Goal: Find specific page/section: Find specific page/section

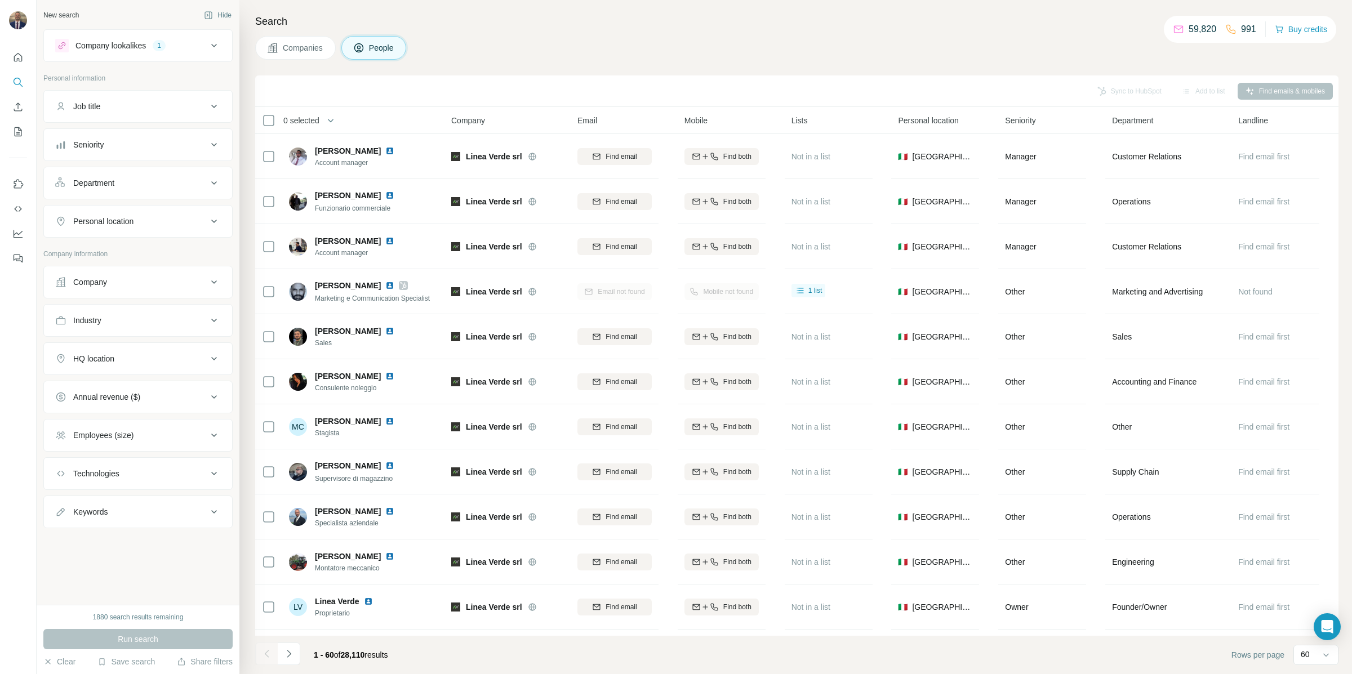
click at [217, 44] on icon at bounding box center [214, 46] width 14 height 14
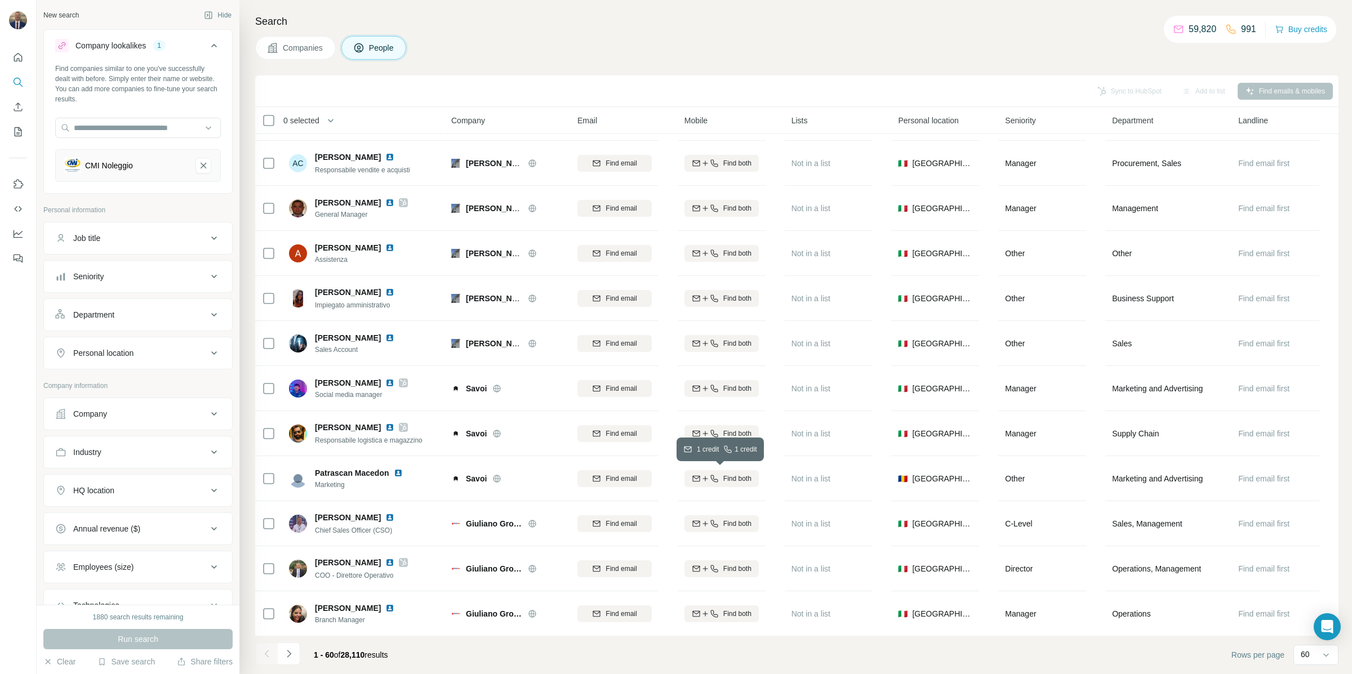
scroll to position [2202, 0]
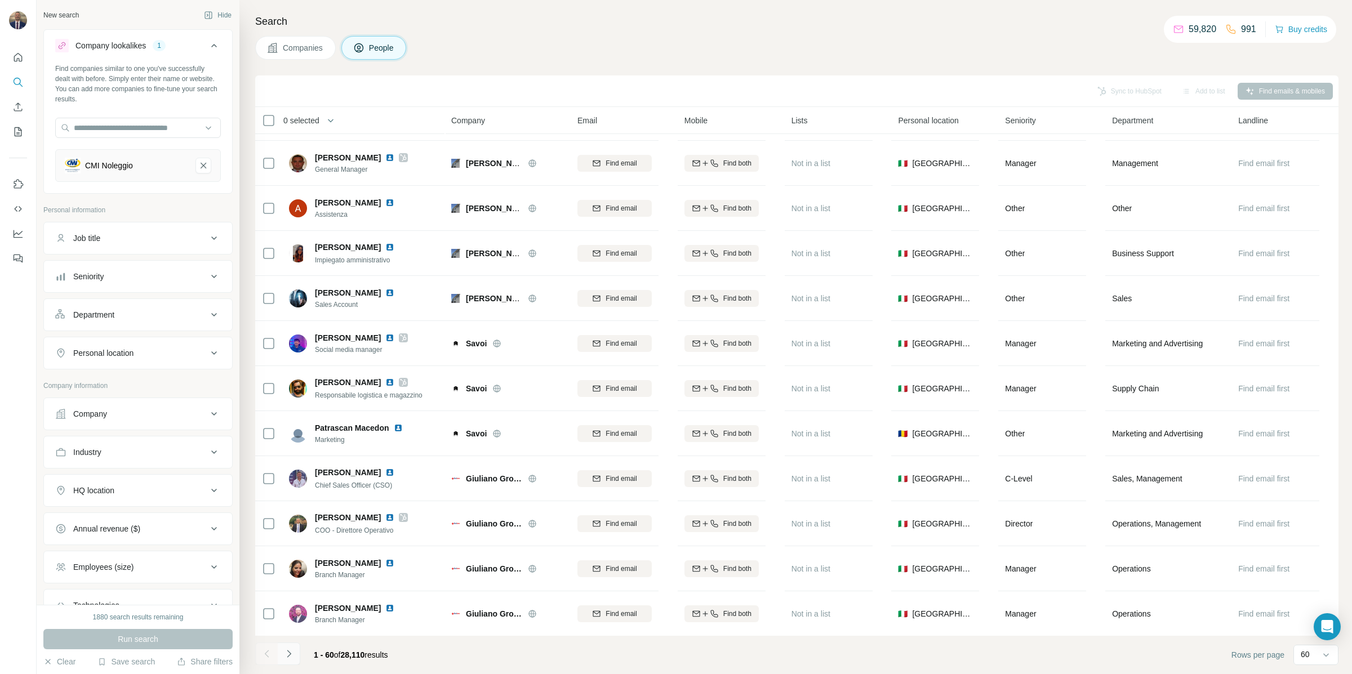
click at [291, 659] on icon "Navigate to next page" at bounding box center [288, 654] width 11 height 11
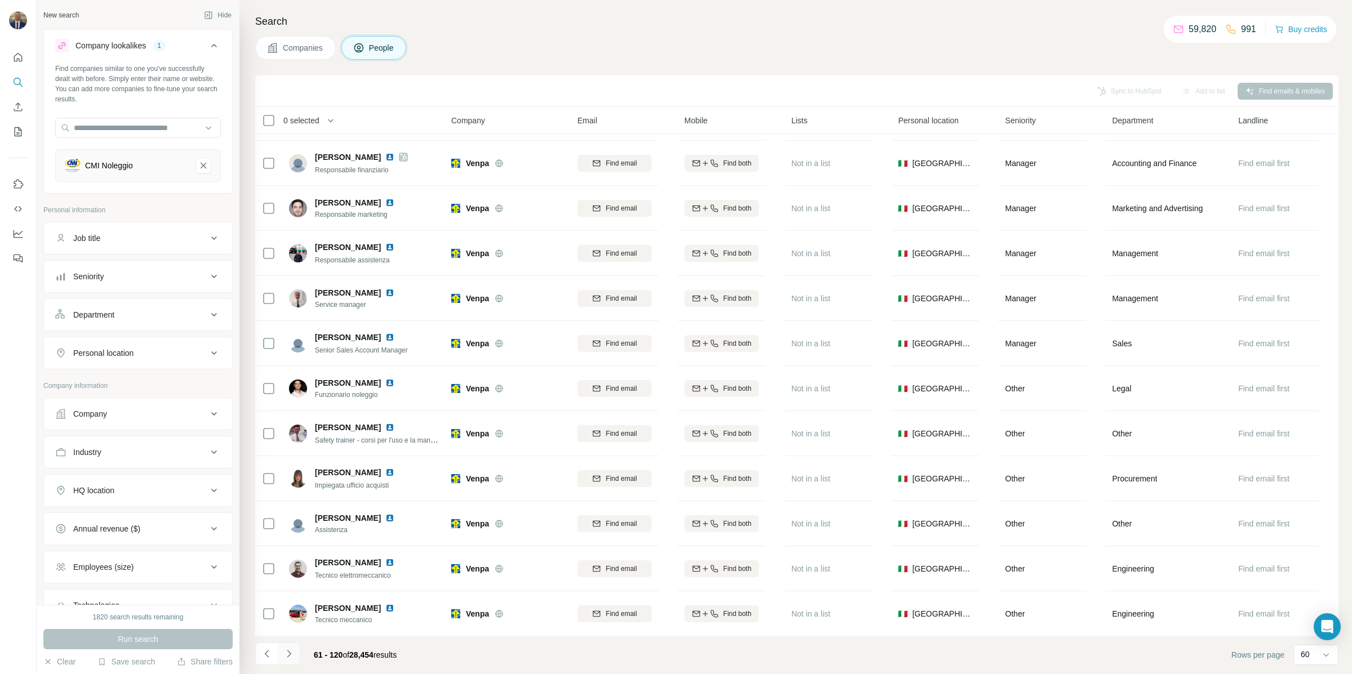
click at [285, 661] on button "Navigate to next page" at bounding box center [289, 654] width 23 height 23
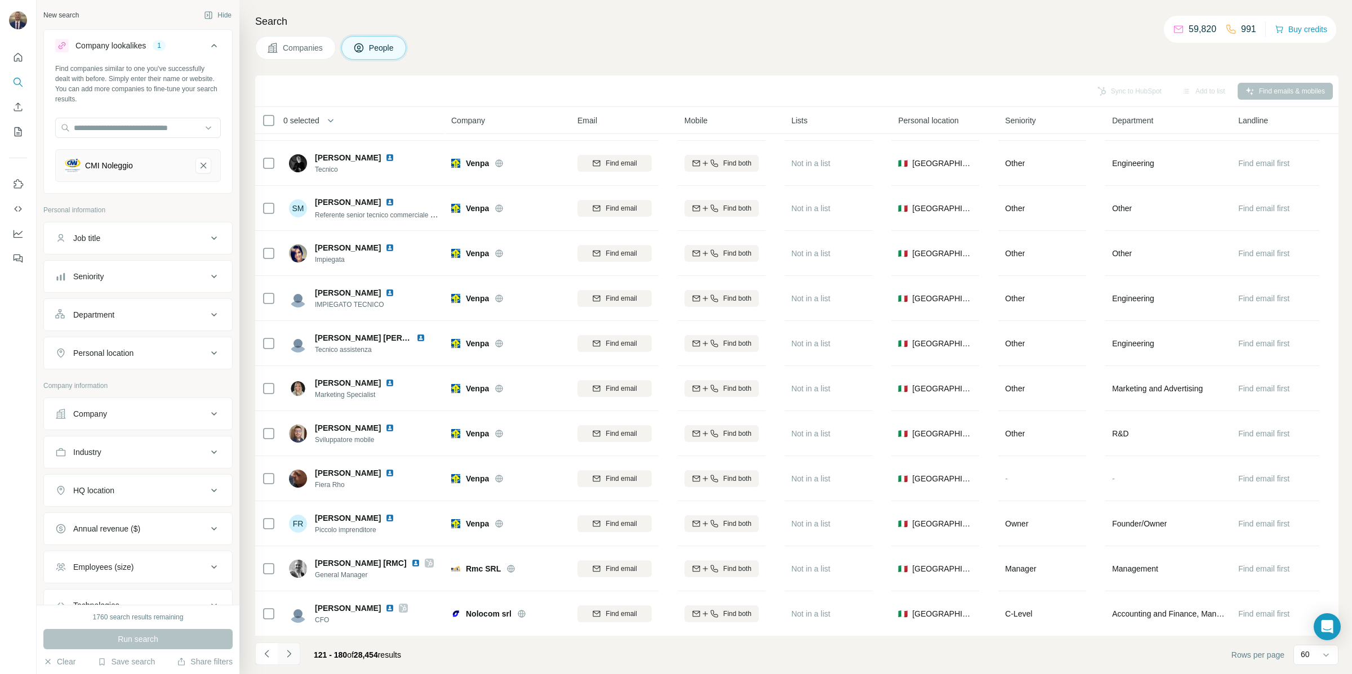
click at [295, 656] on button "Navigate to next page" at bounding box center [289, 654] width 23 height 23
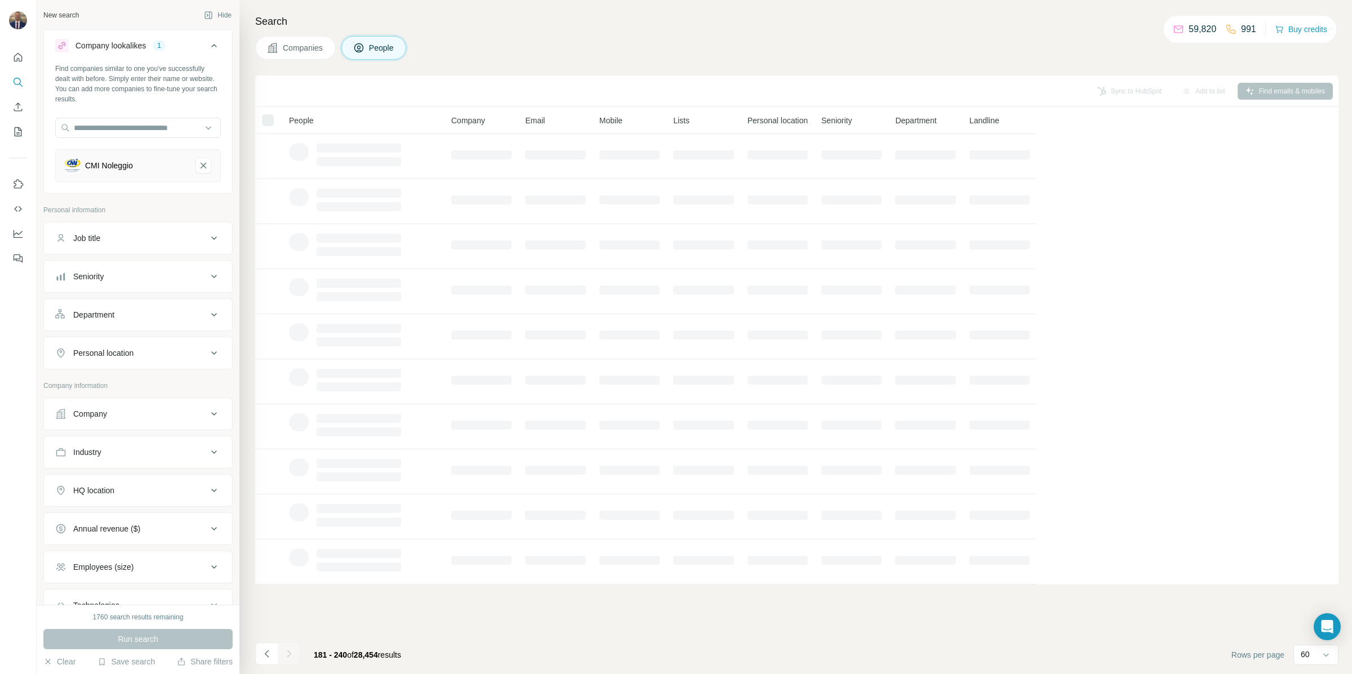
scroll to position [0, 0]
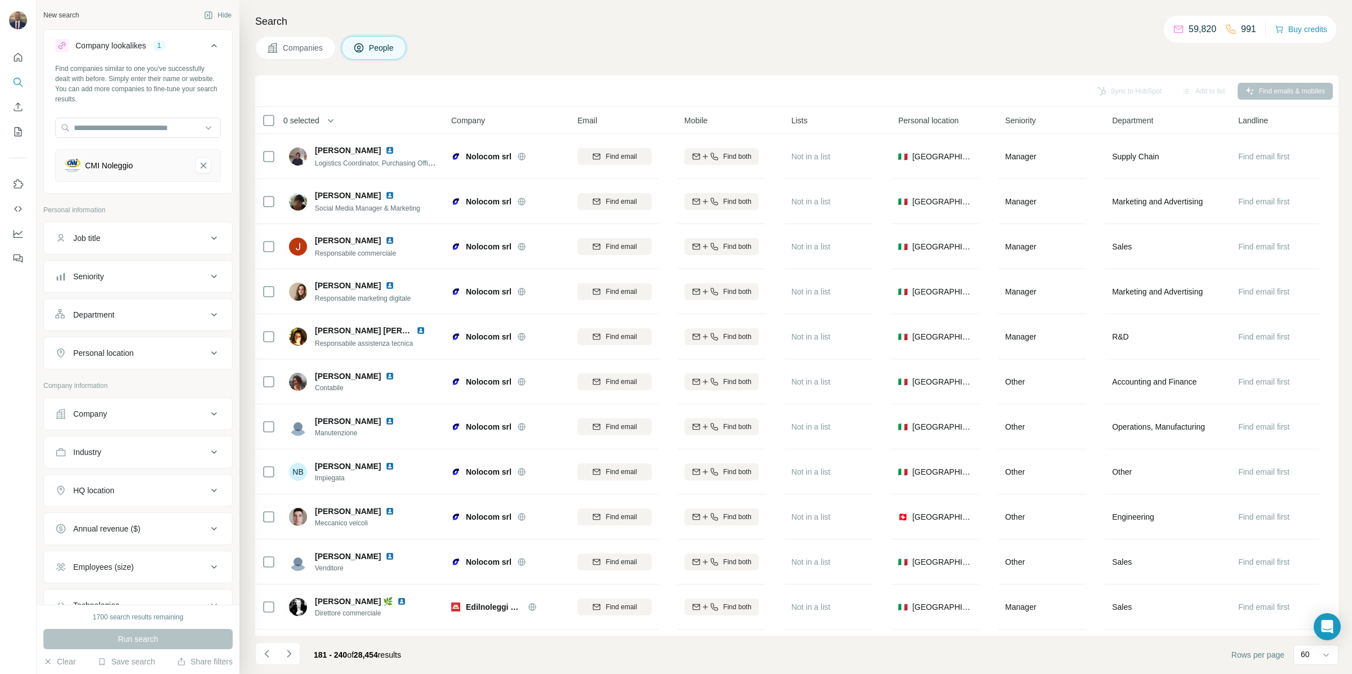
click at [301, 48] on span "Companies" at bounding box center [303, 47] width 41 height 11
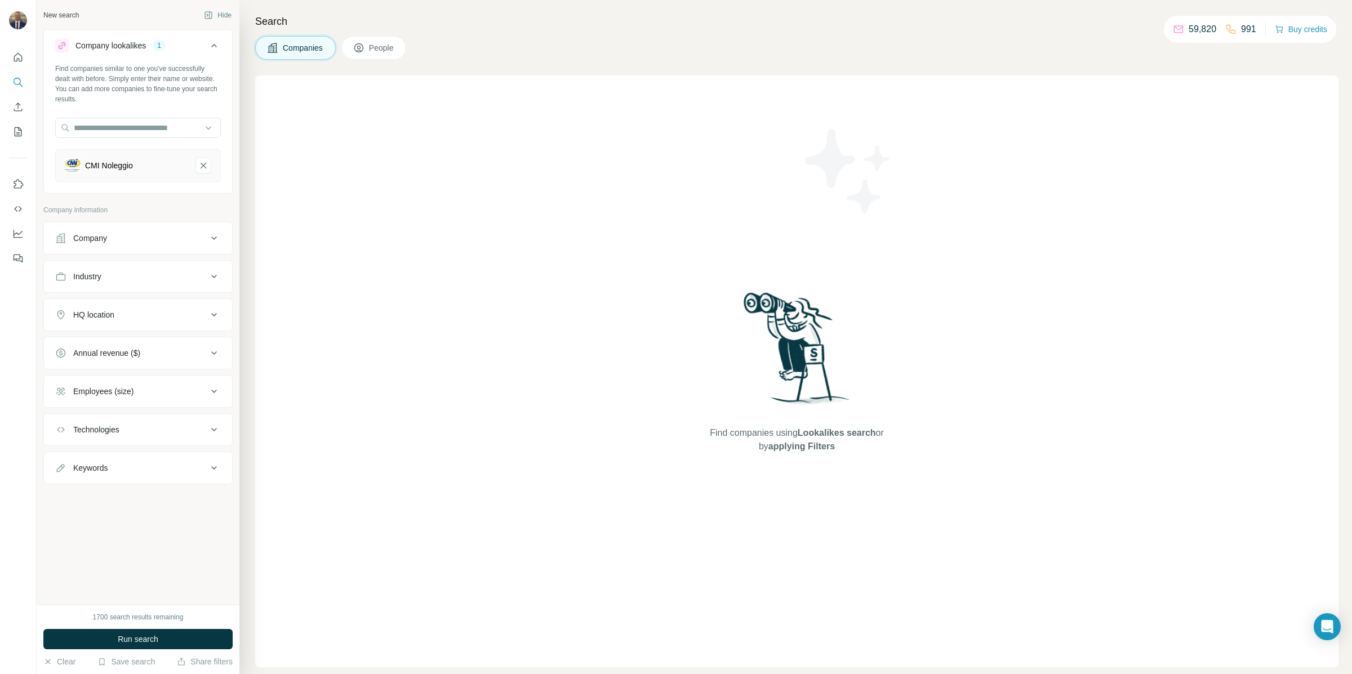
click at [172, 640] on button "Run search" at bounding box center [137, 639] width 189 height 20
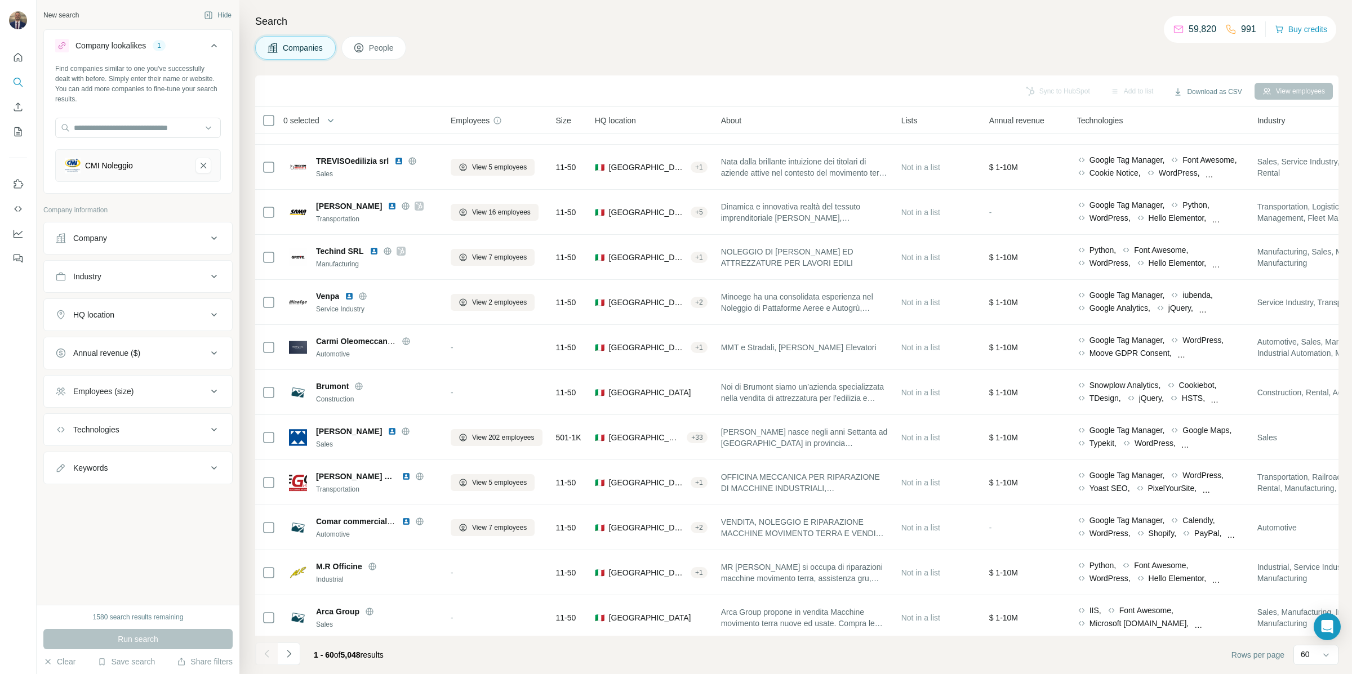
scroll to position [2202, 1]
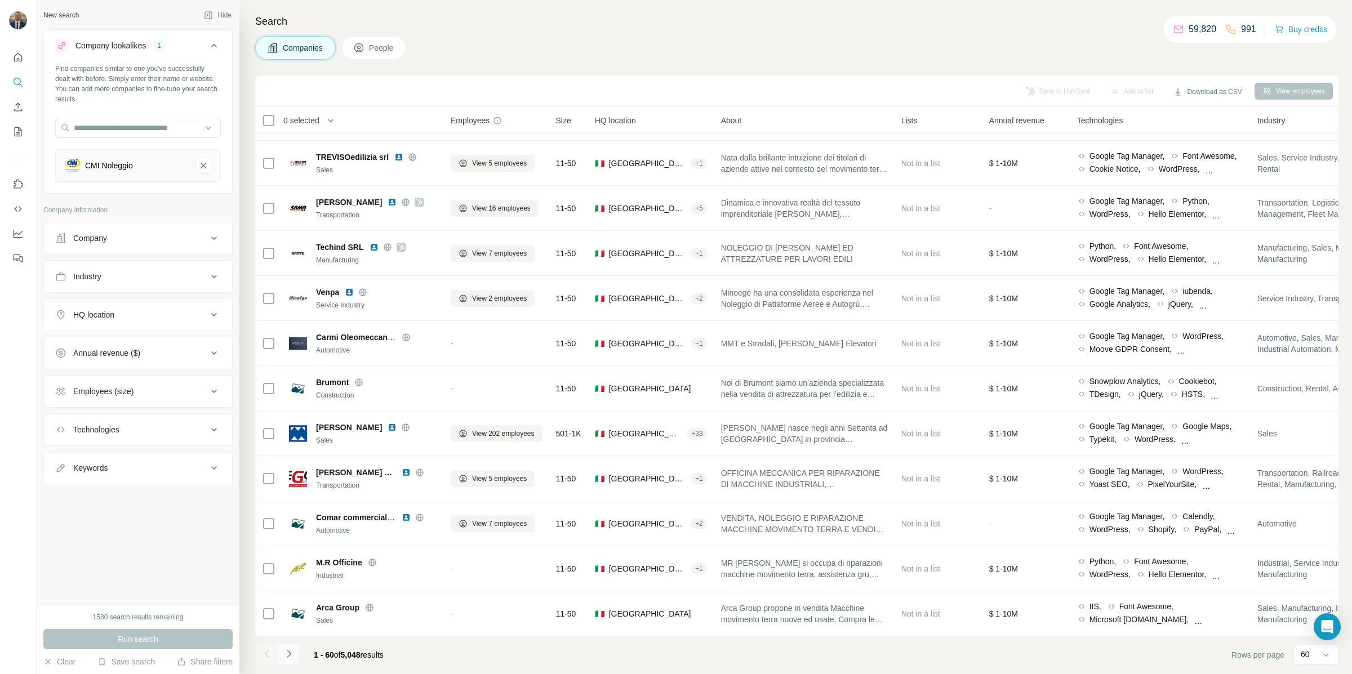
click at [288, 656] on icon "Navigate to next page" at bounding box center [288, 654] width 11 height 11
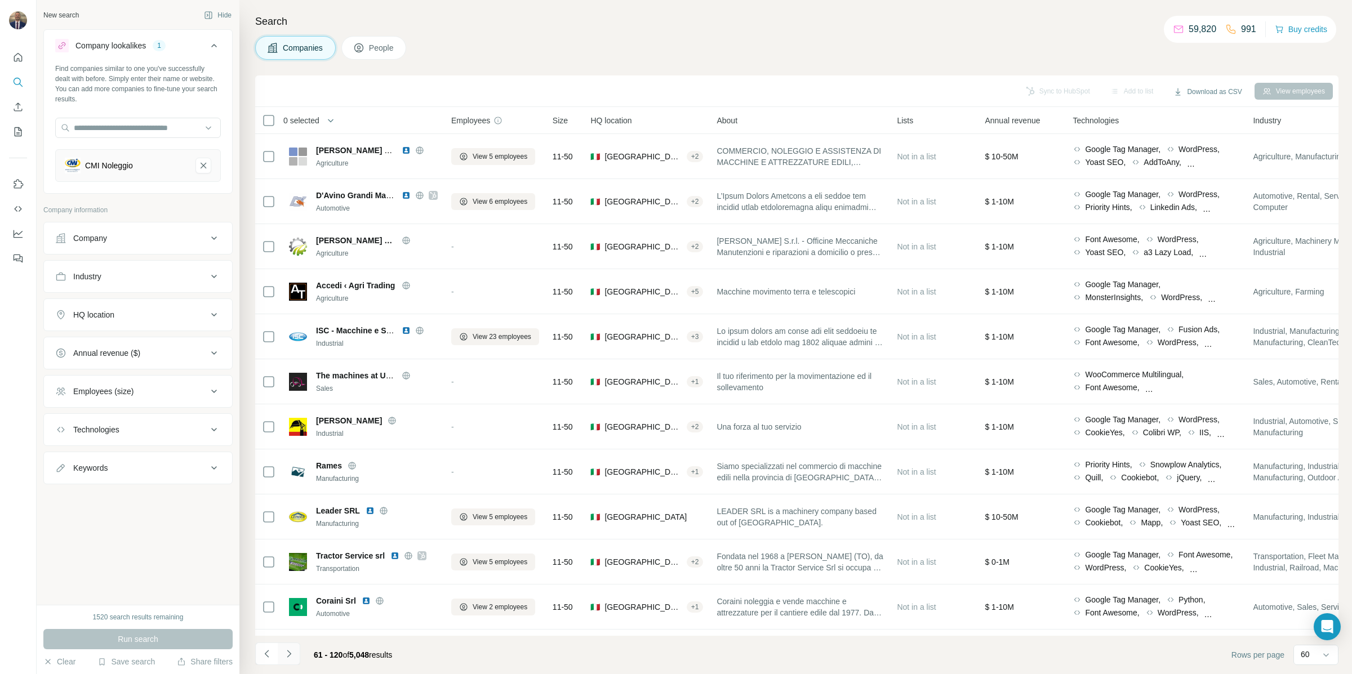
click at [288, 660] on icon "Navigate to next page" at bounding box center [288, 654] width 11 height 11
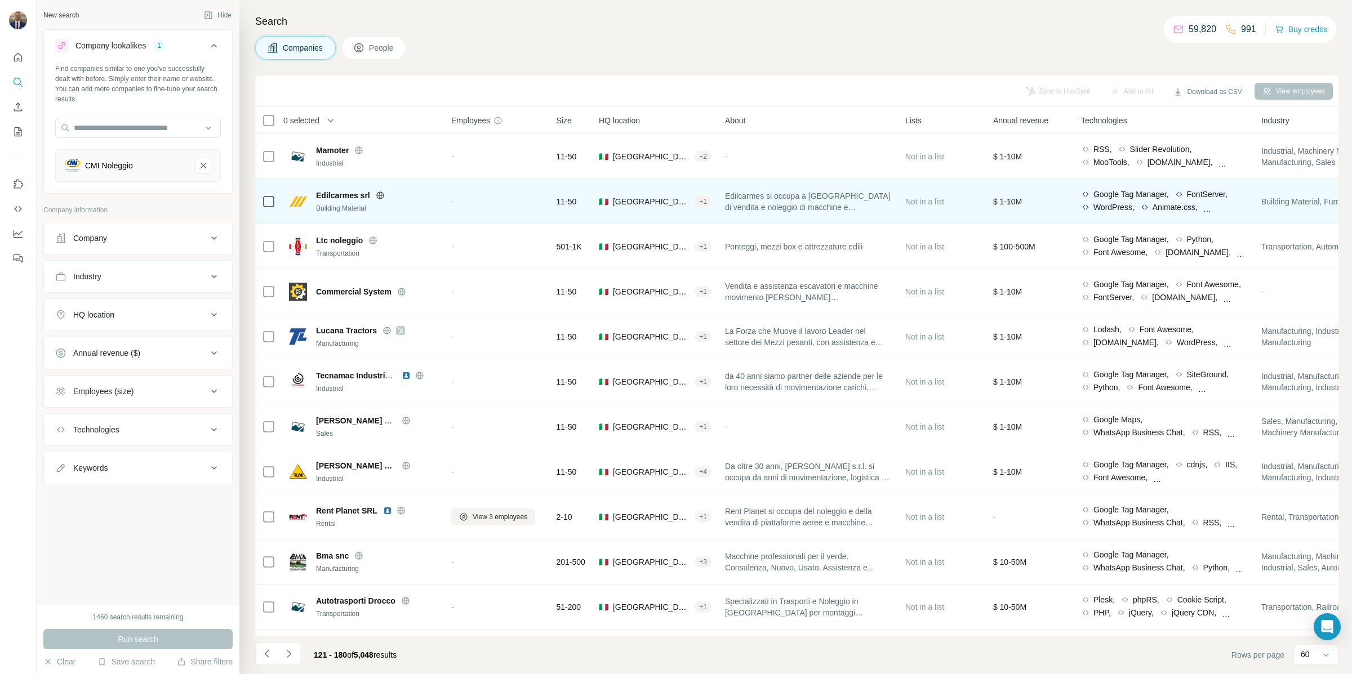
click at [380, 195] on icon at bounding box center [380, 195] width 9 height 9
